Goal: Check status: Check status

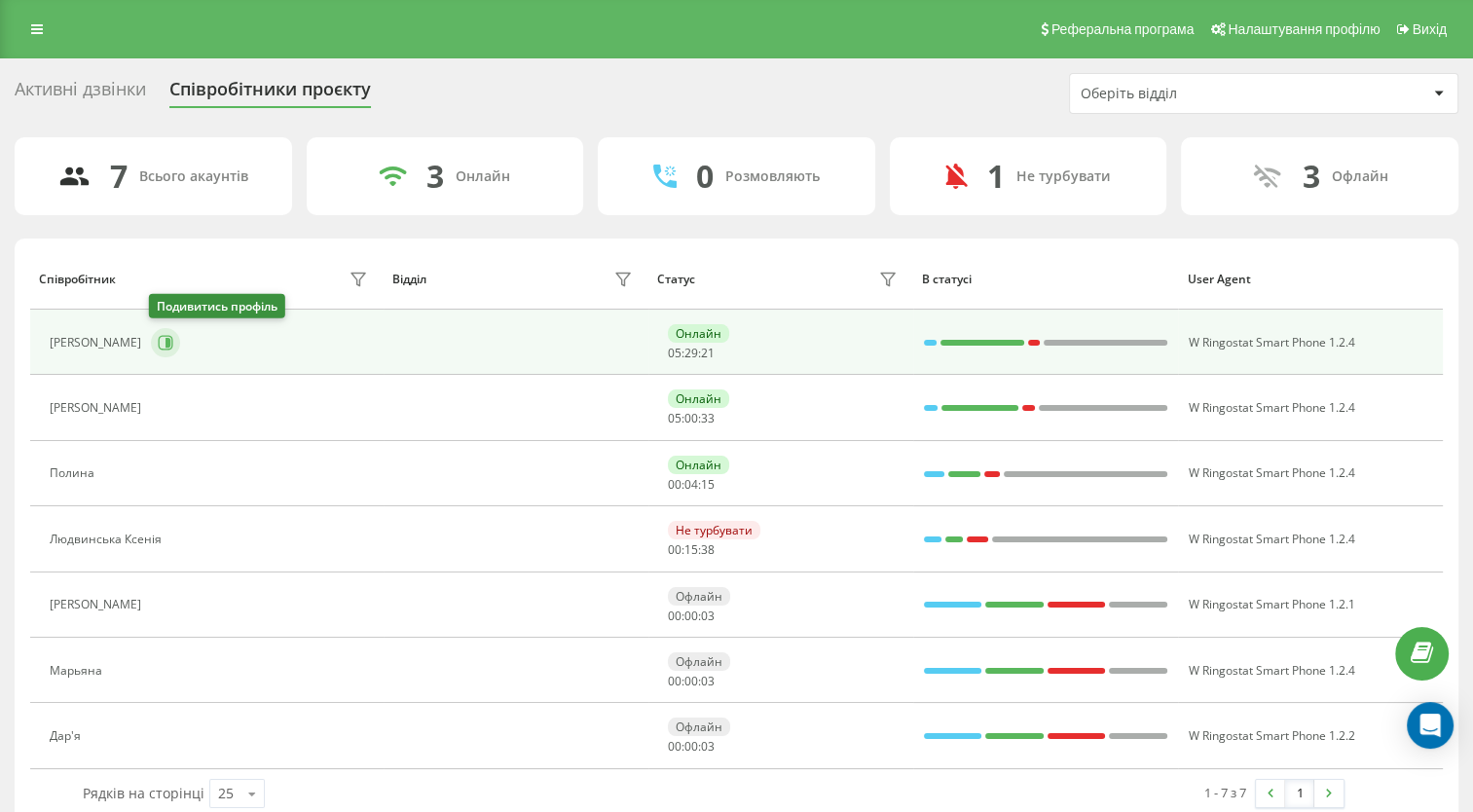
click at [166, 343] on icon at bounding box center [167, 343] width 5 height 10
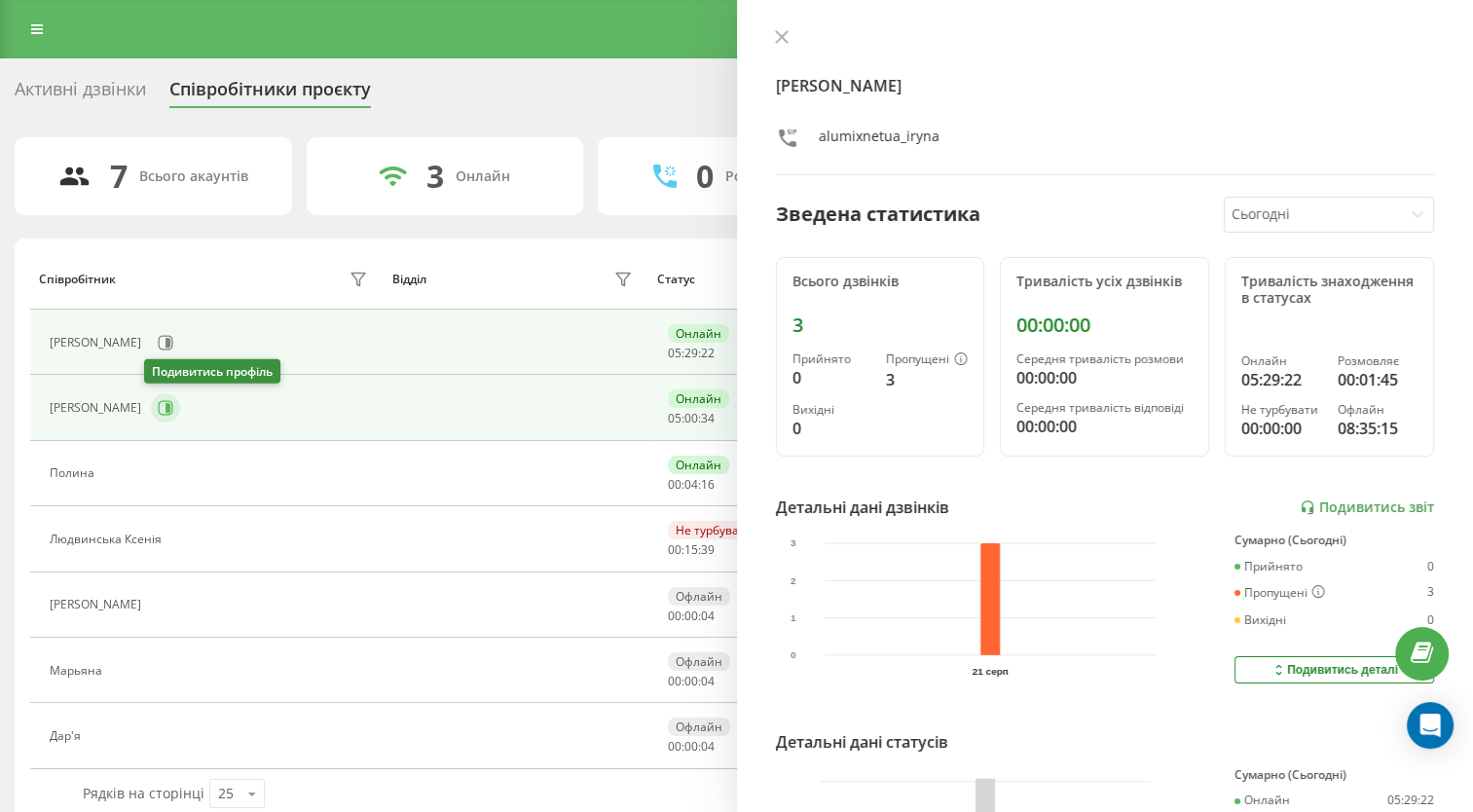
click at [165, 406] on icon at bounding box center [167, 407] width 5 height 10
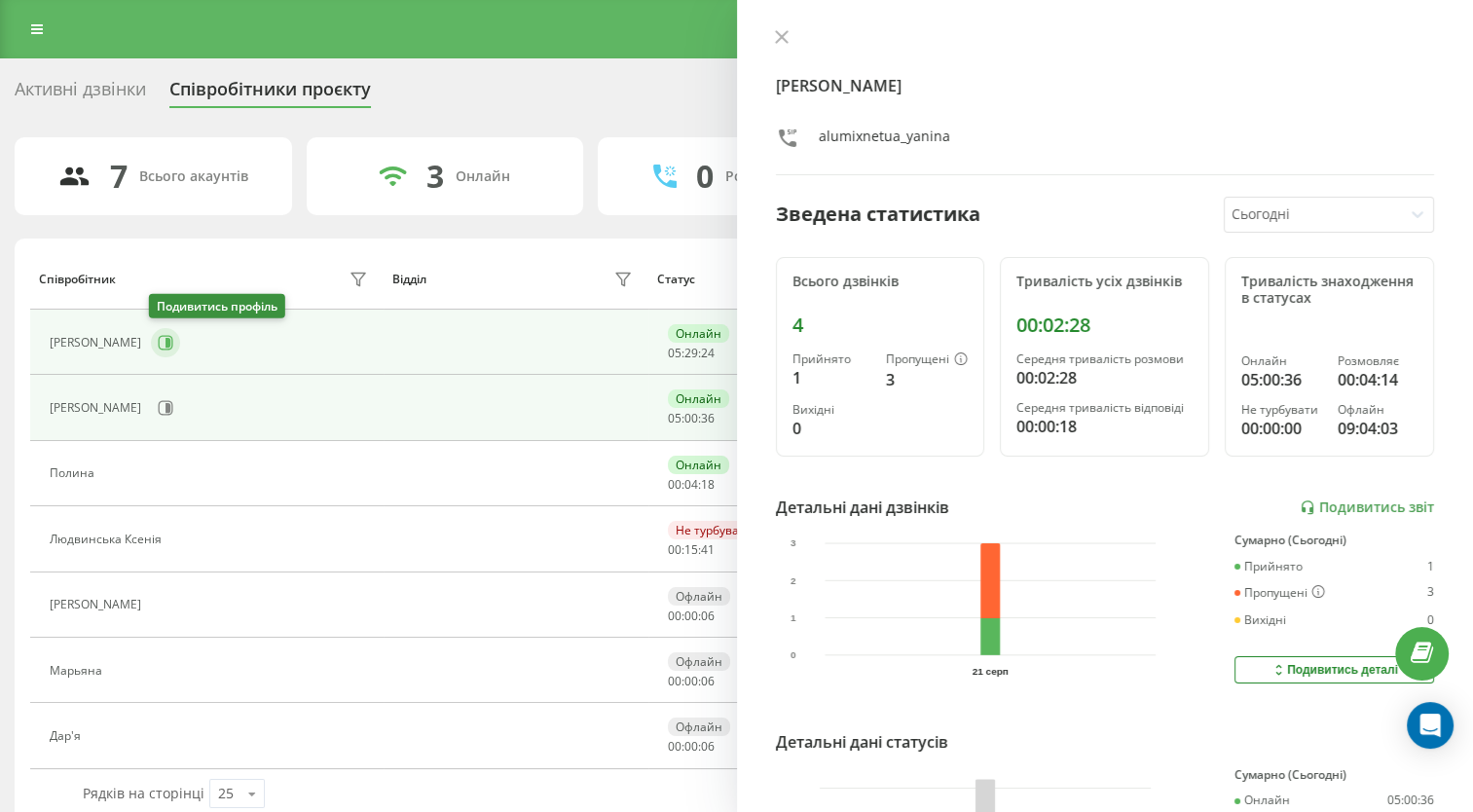
click at [157, 341] on icon at bounding box center [165, 343] width 16 height 16
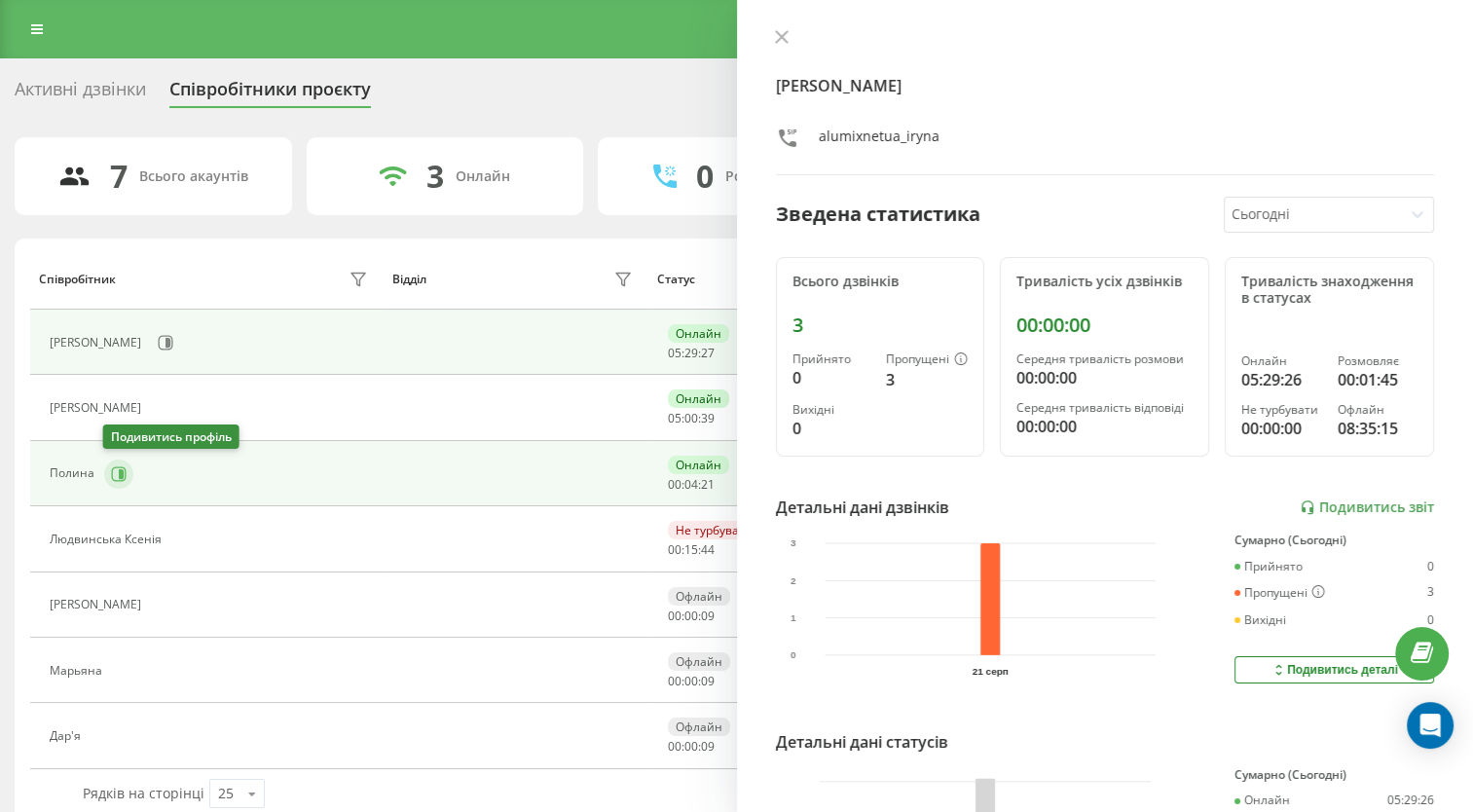
click at [120, 473] on icon at bounding box center [121, 473] width 5 height 10
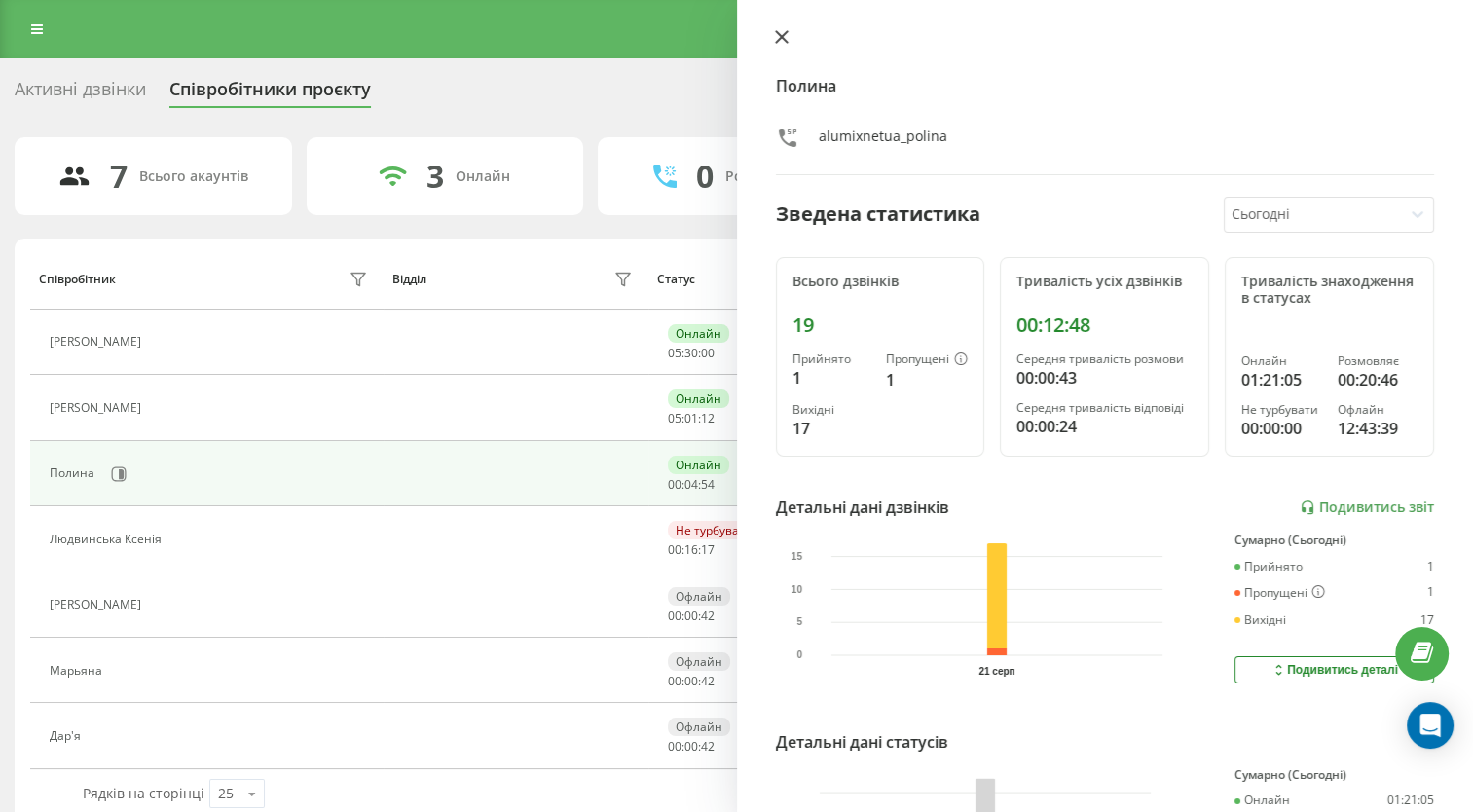
click at [787, 32] on button at bounding box center [781, 38] width 25 height 19
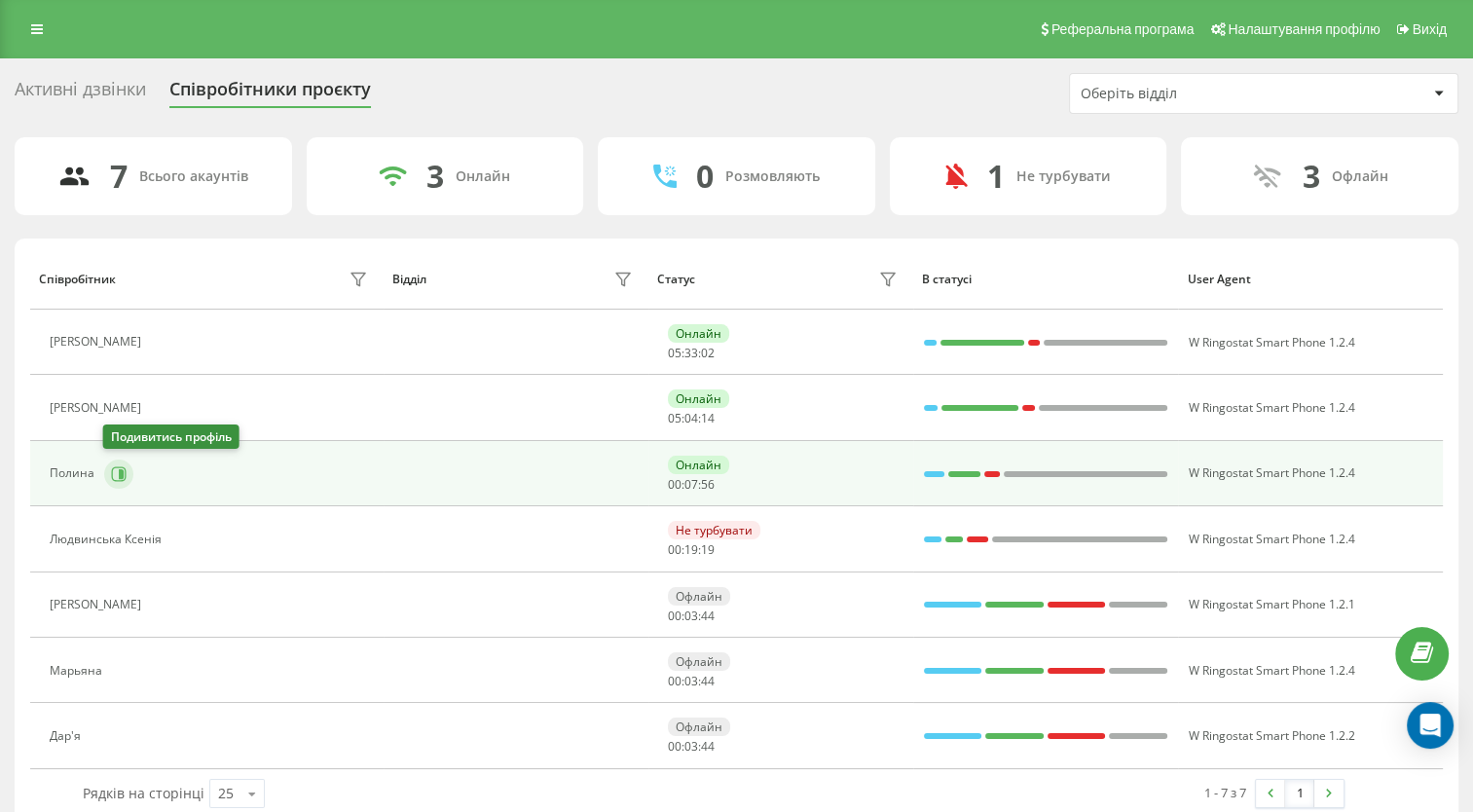
click at [129, 477] on button at bounding box center [119, 473] width 29 height 29
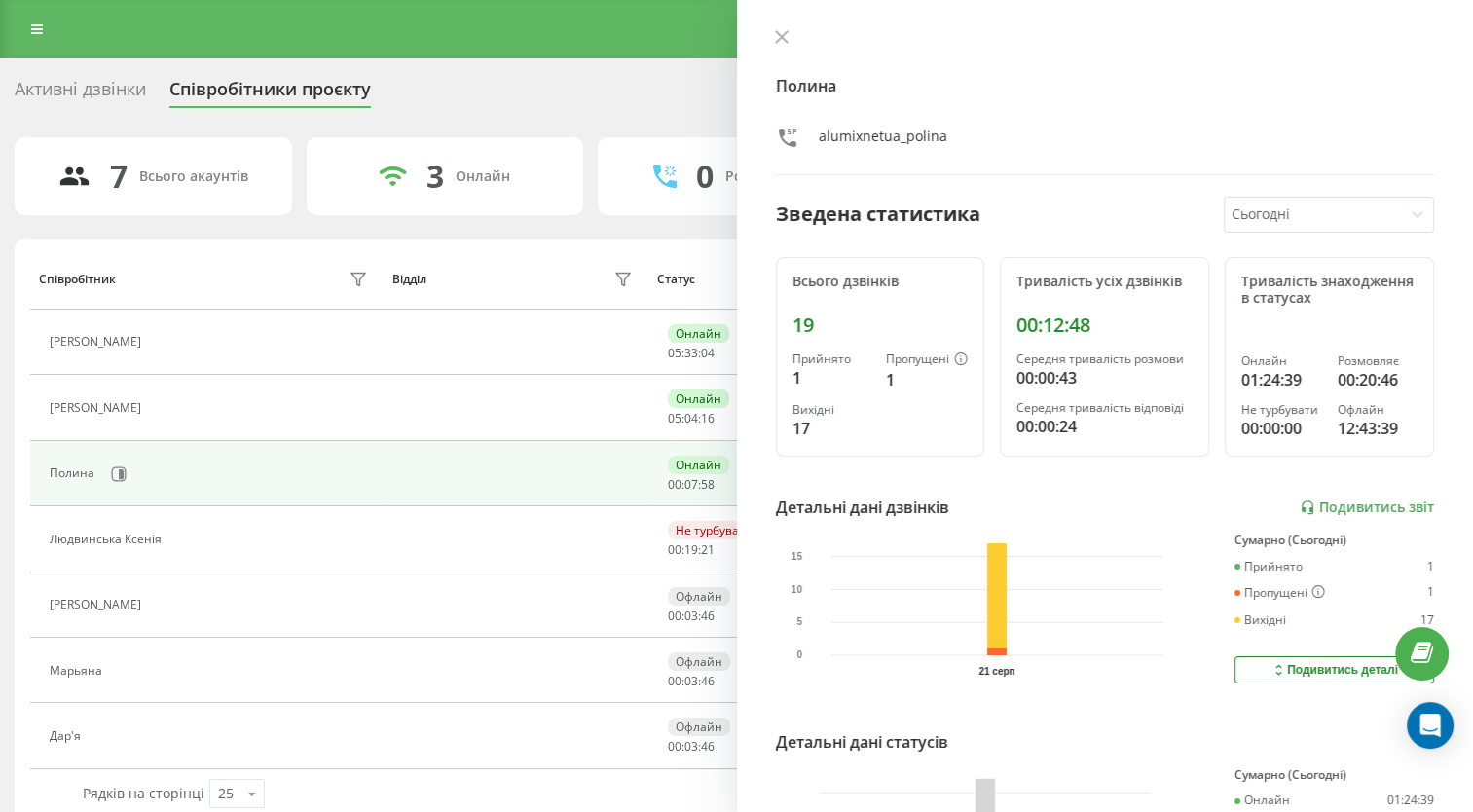
click at [779, 32] on icon at bounding box center [782, 37] width 14 height 14
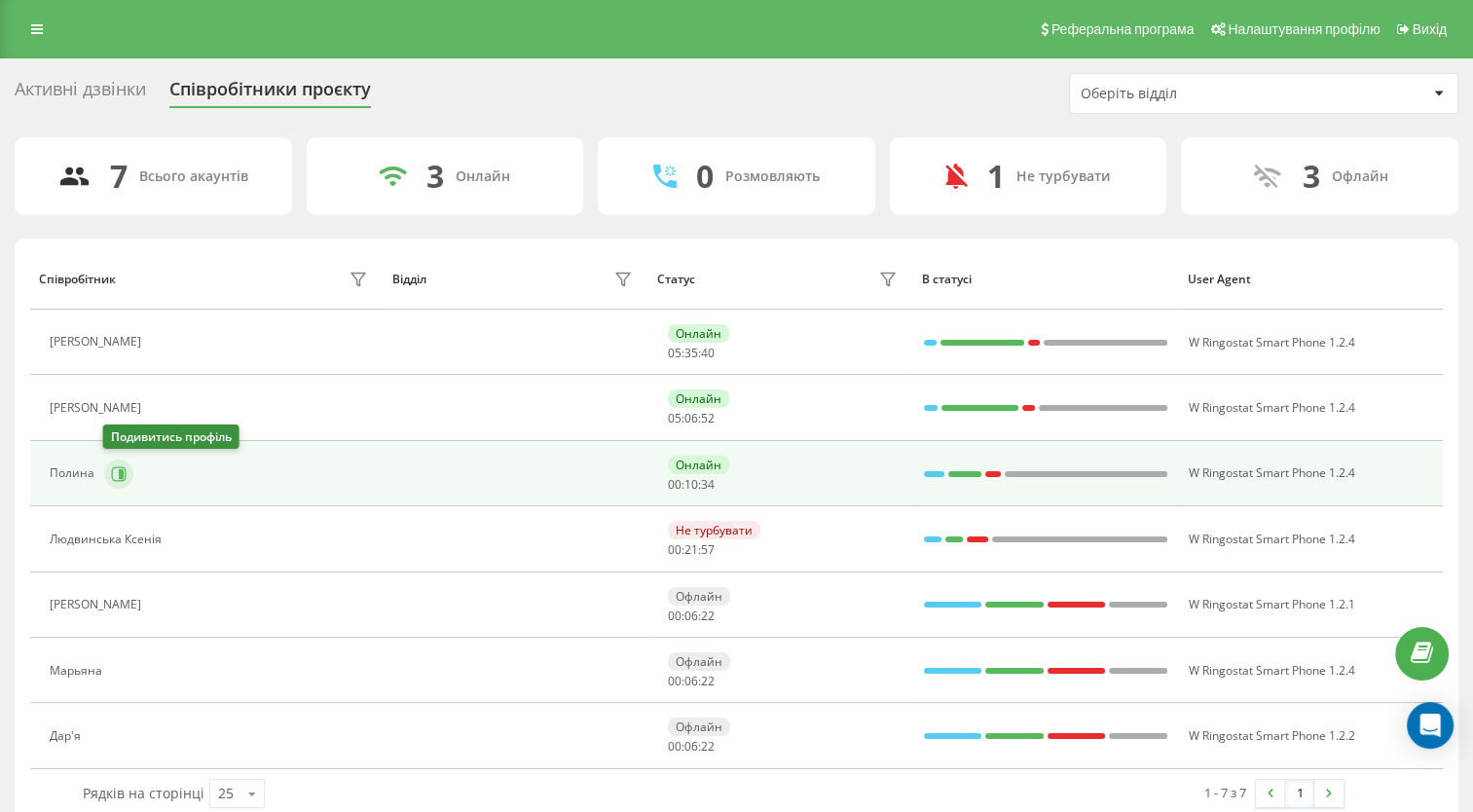
click at [115, 475] on icon at bounding box center [119, 474] width 16 height 16
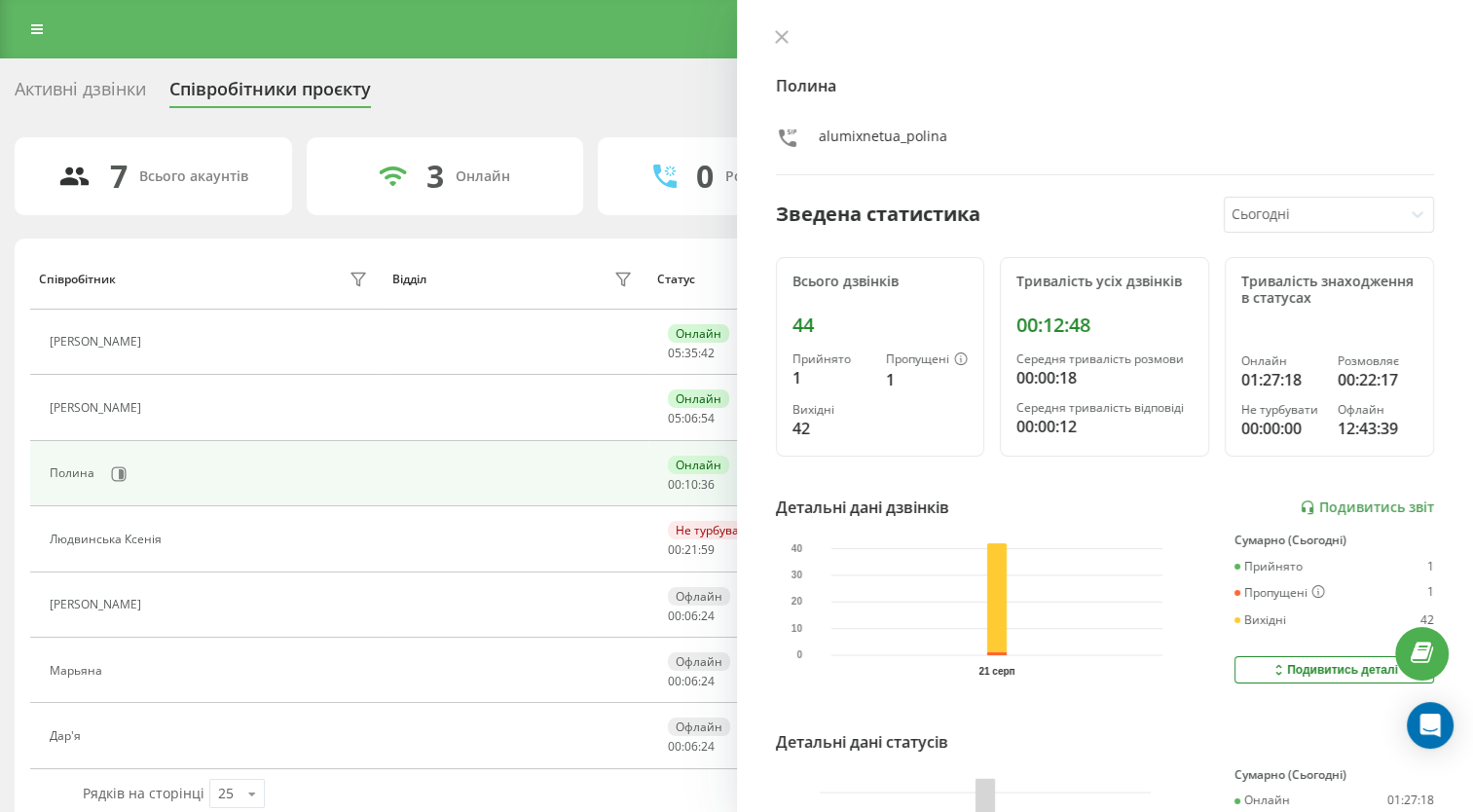
click at [786, 34] on button at bounding box center [781, 38] width 25 height 19
